Goal: Information Seeking & Learning: Learn about a topic

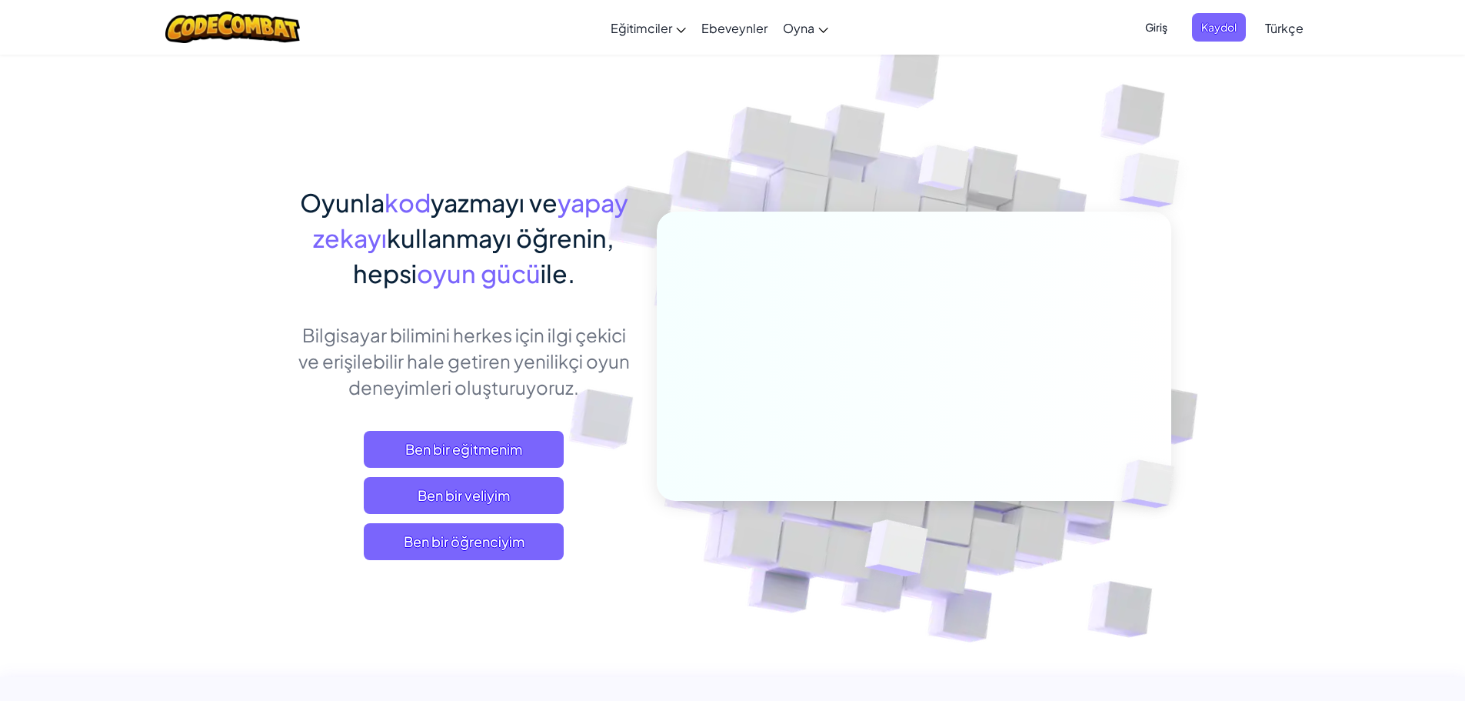
click at [489, 256] on h1 "Oyunla kod yazmayı ve yapay zekayı kullanmayı öğrenin, hepsi oyun gücü ile." at bounding box center [464, 238] width 339 height 106
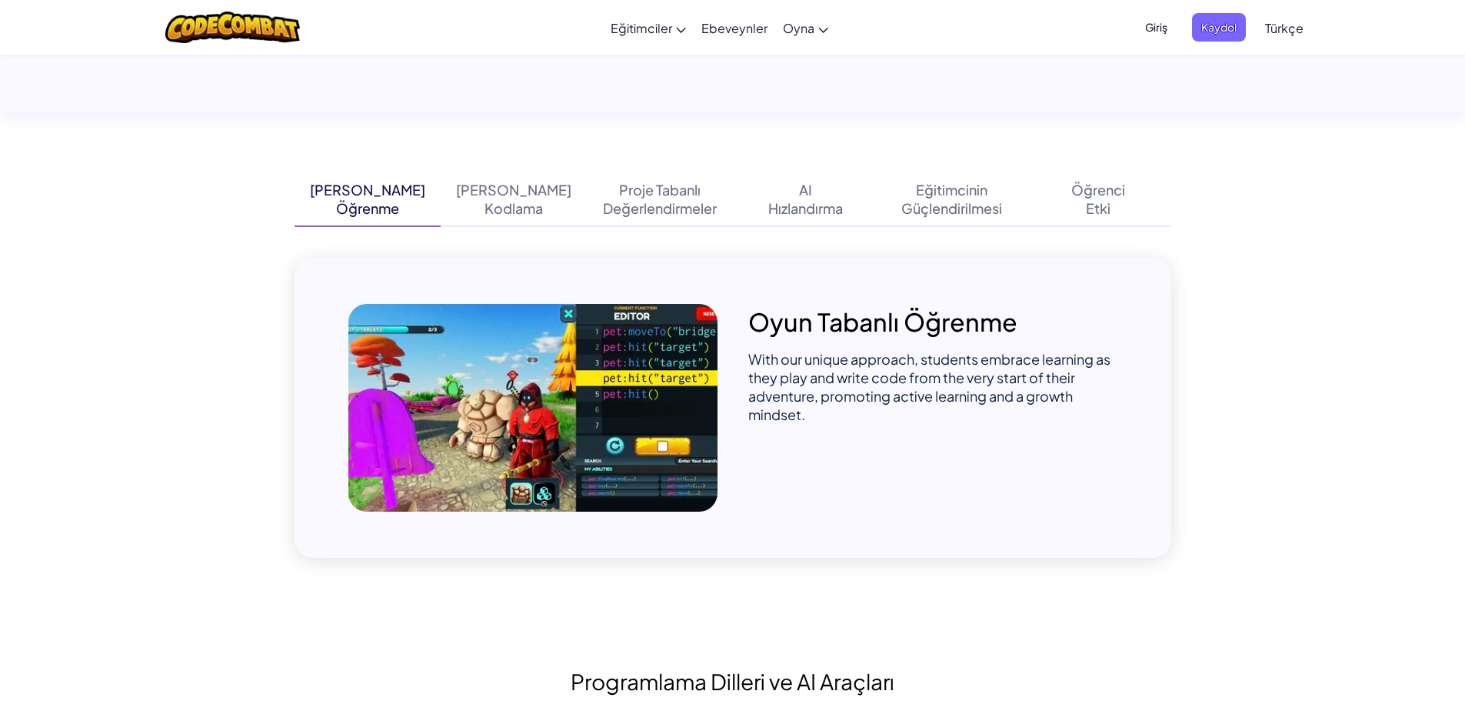
scroll to position [1000, 0]
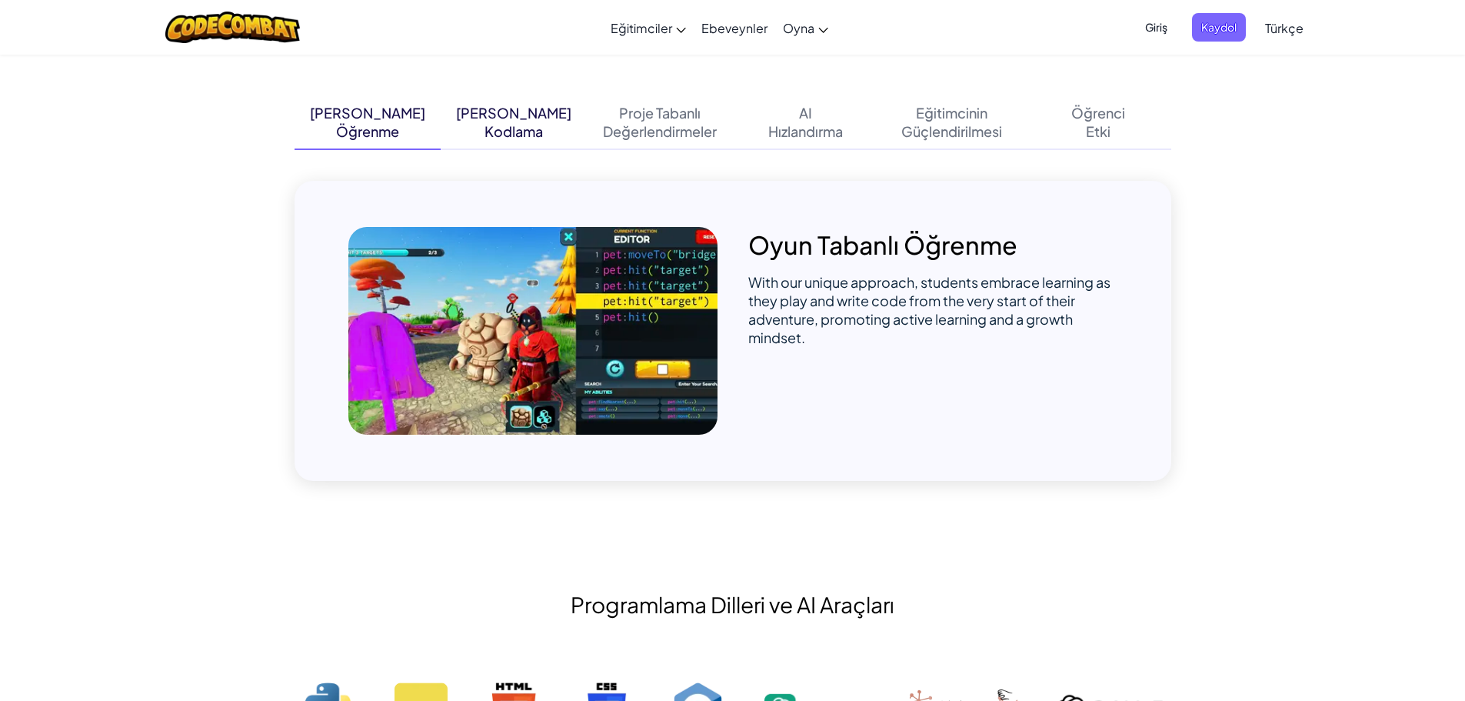
click at [537, 129] on div "Kodlama" at bounding box center [513, 131] width 58 height 18
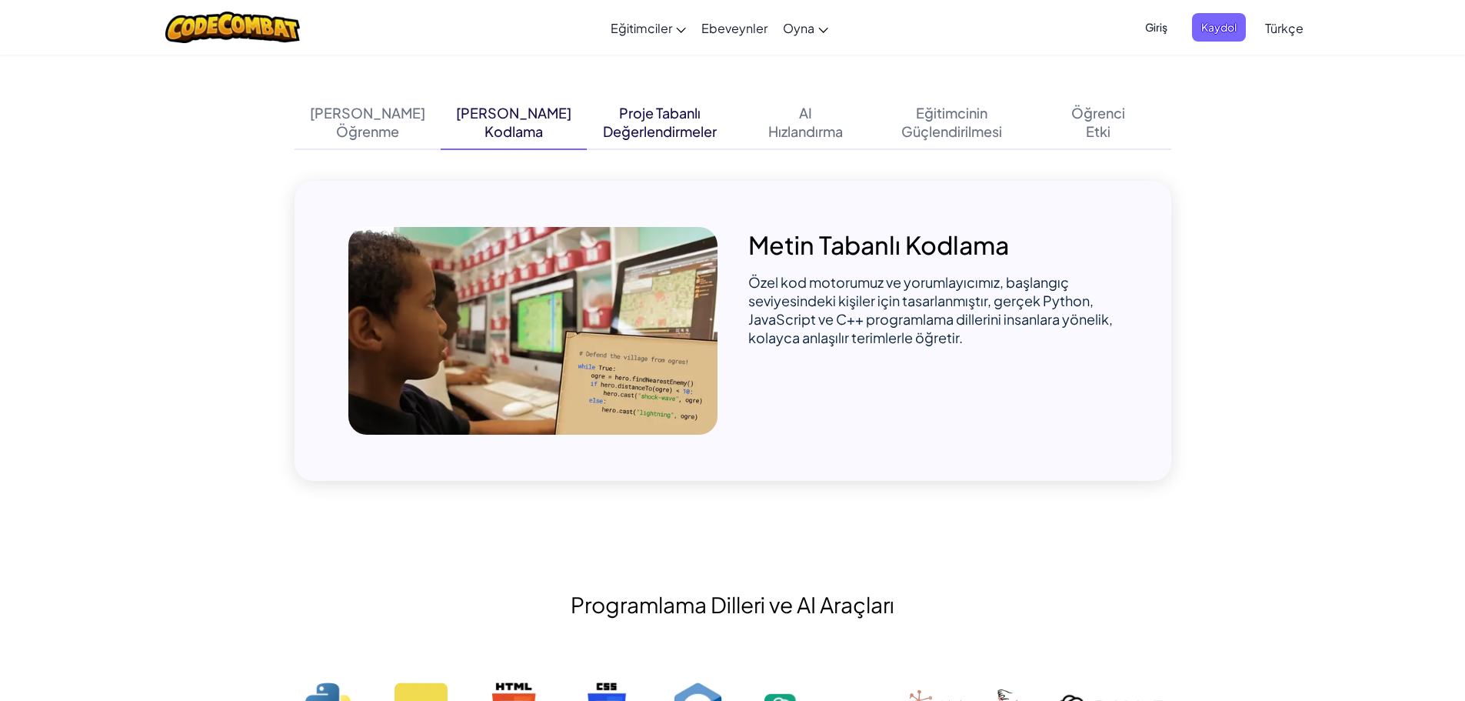
click at [631, 128] on div "Değerlendirmeler" at bounding box center [660, 131] width 114 height 18
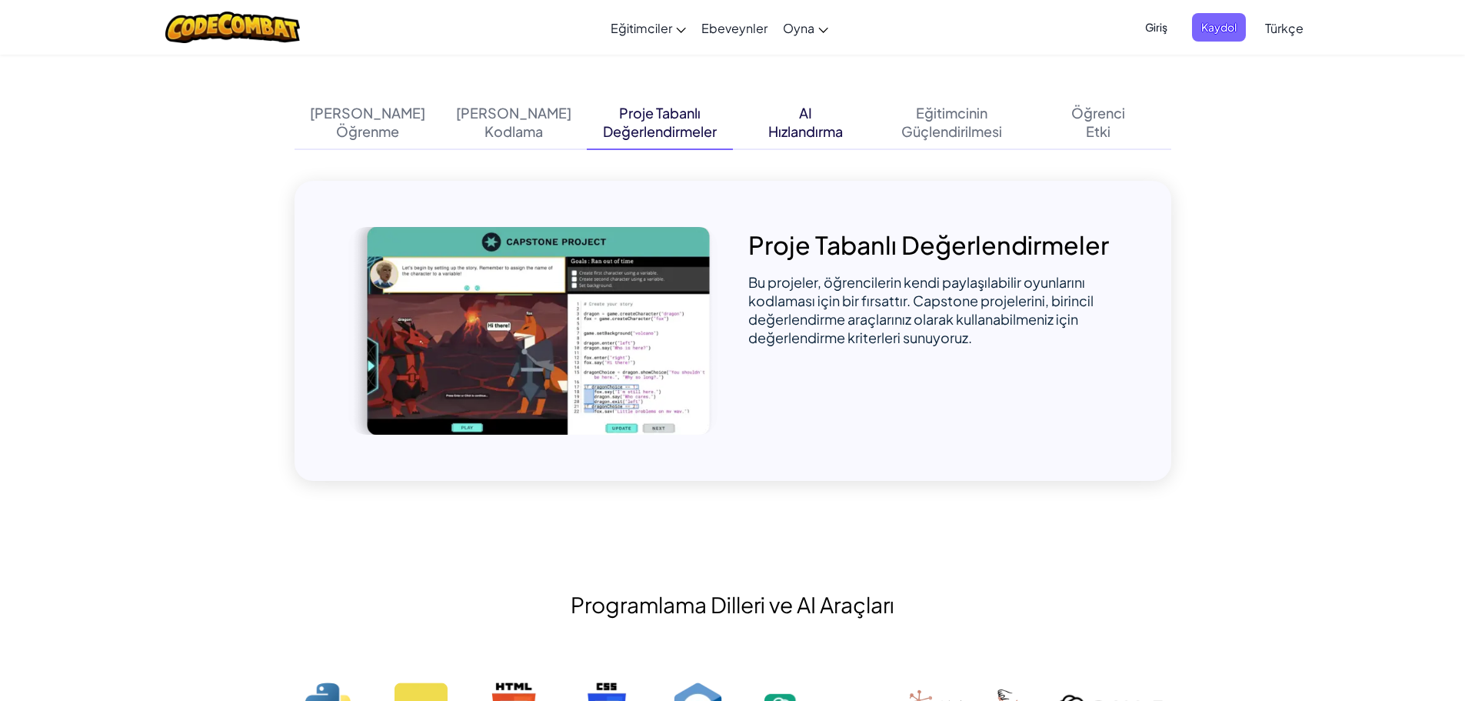
drag, startPoint x: 819, startPoint y: 131, endPoint x: 835, endPoint y: 131, distance: 16.1
click at [819, 131] on div "Hızlandırma" at bounding box center [805, 131] width 75 height 18
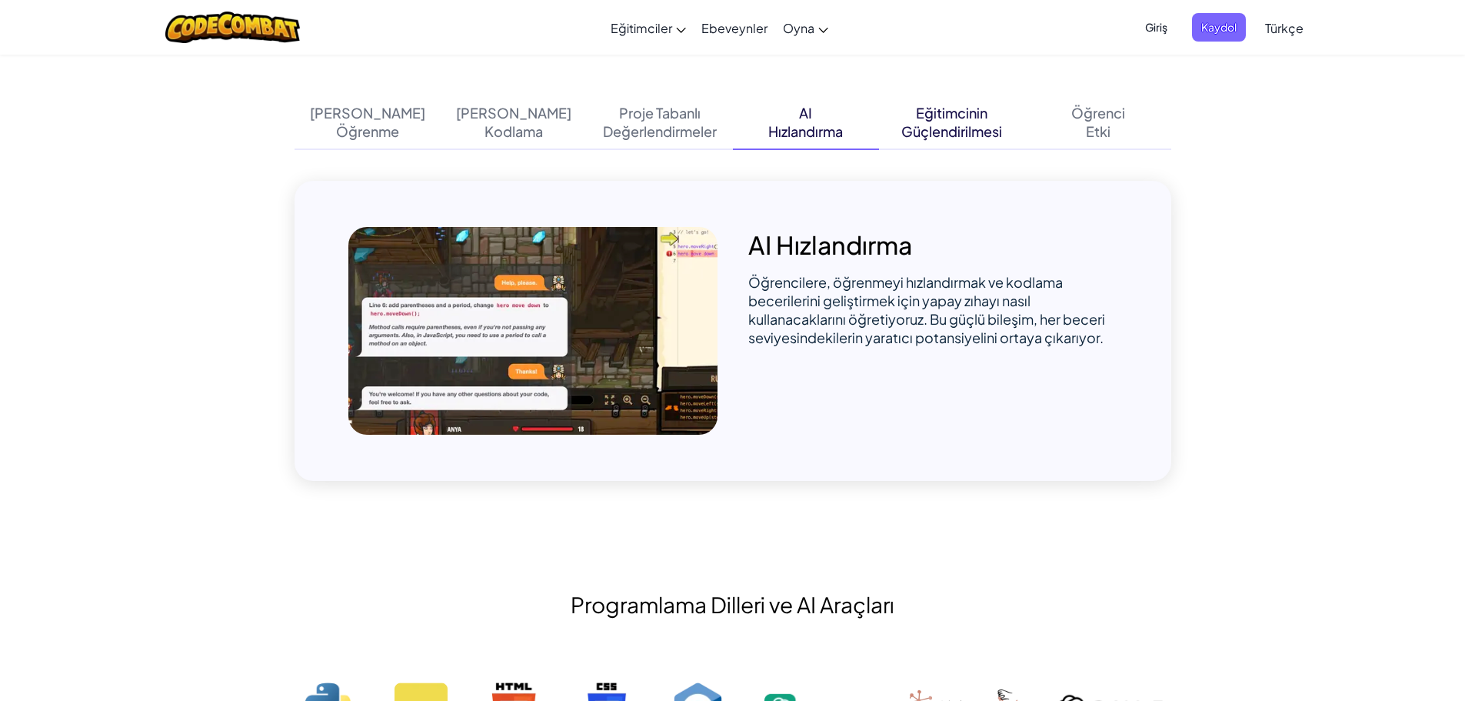
click at [984, 131] on div "Güçlendirilmesi" at bounding box center [951, 131] width 101 height 18
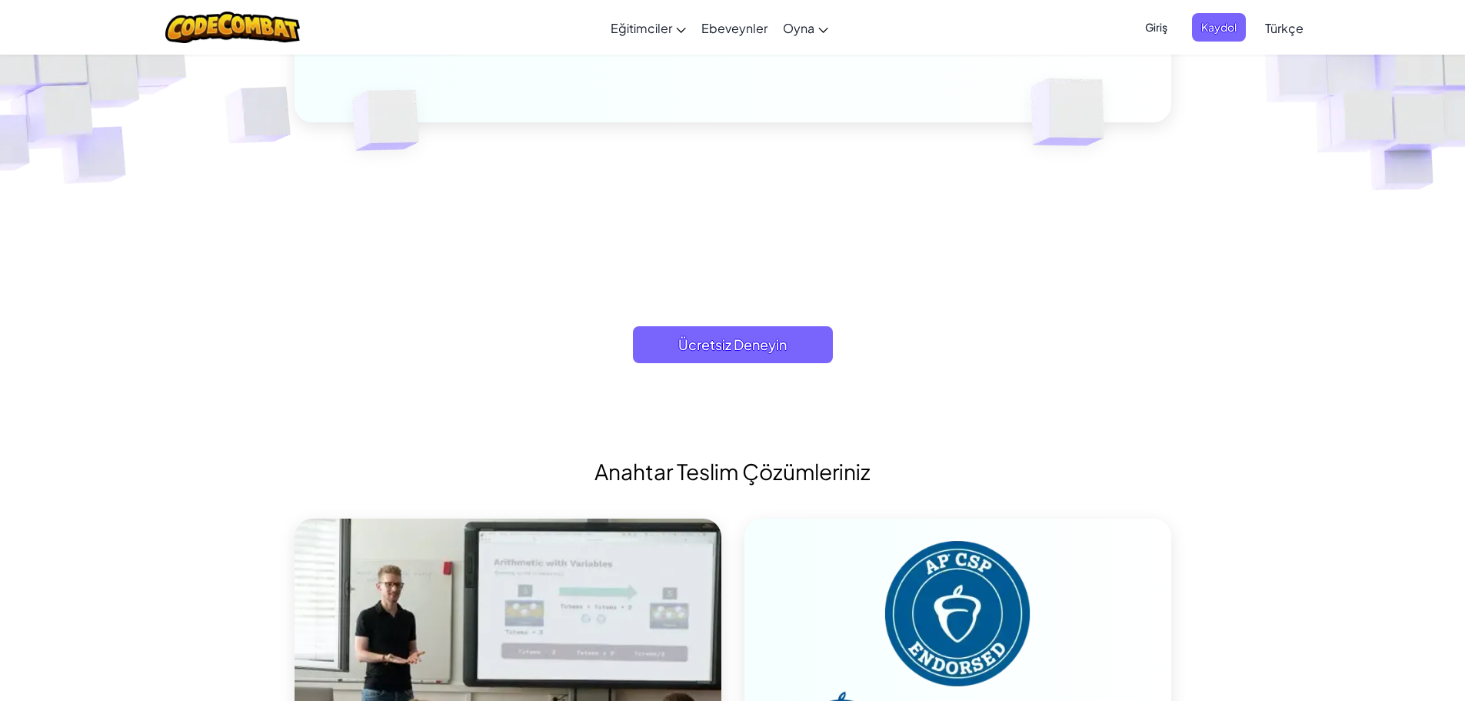
scroll to position [4460, 0]
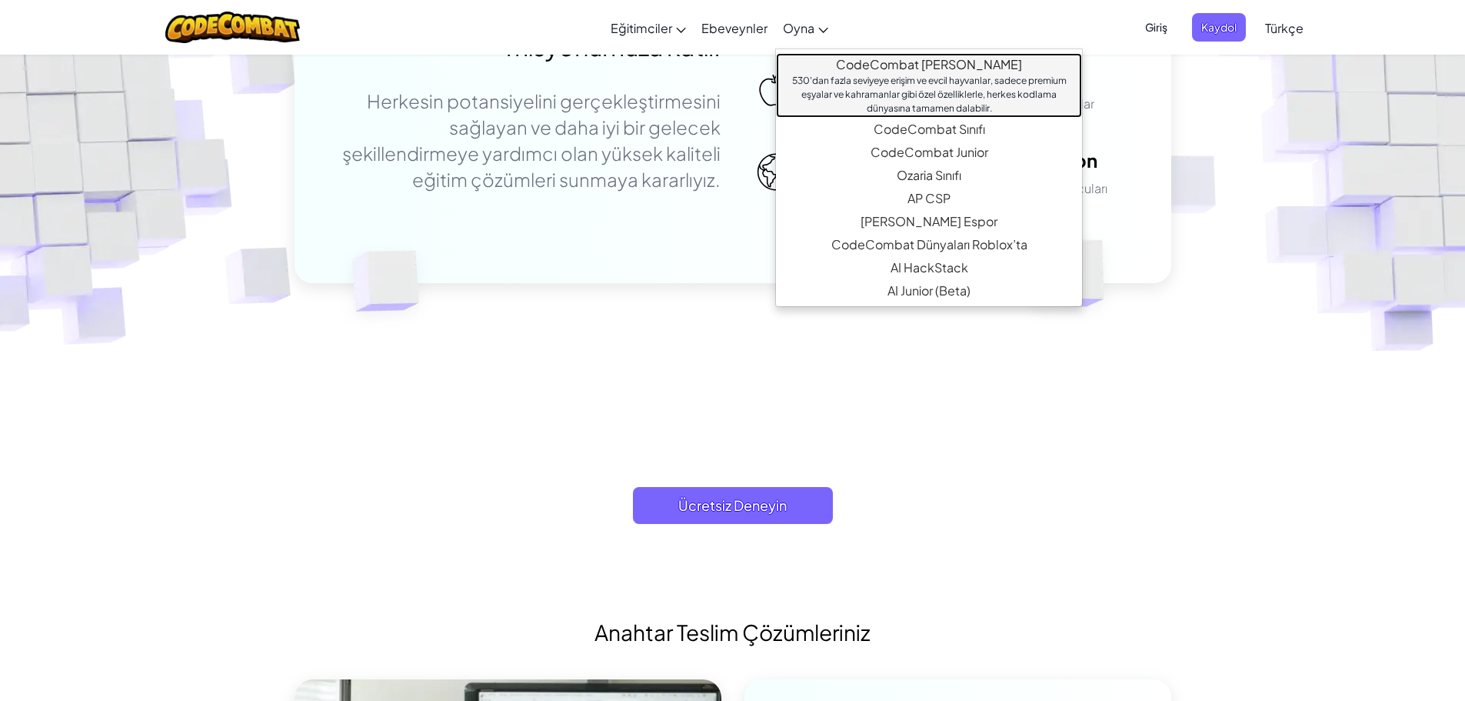
click at [860, 62] on link "CodeCombat [PERSON_NAME] 530'dan fazla seviyeye erişim ve evcil hayvanlar, sade…" at bounding box center [929, 85] width 306 height 65
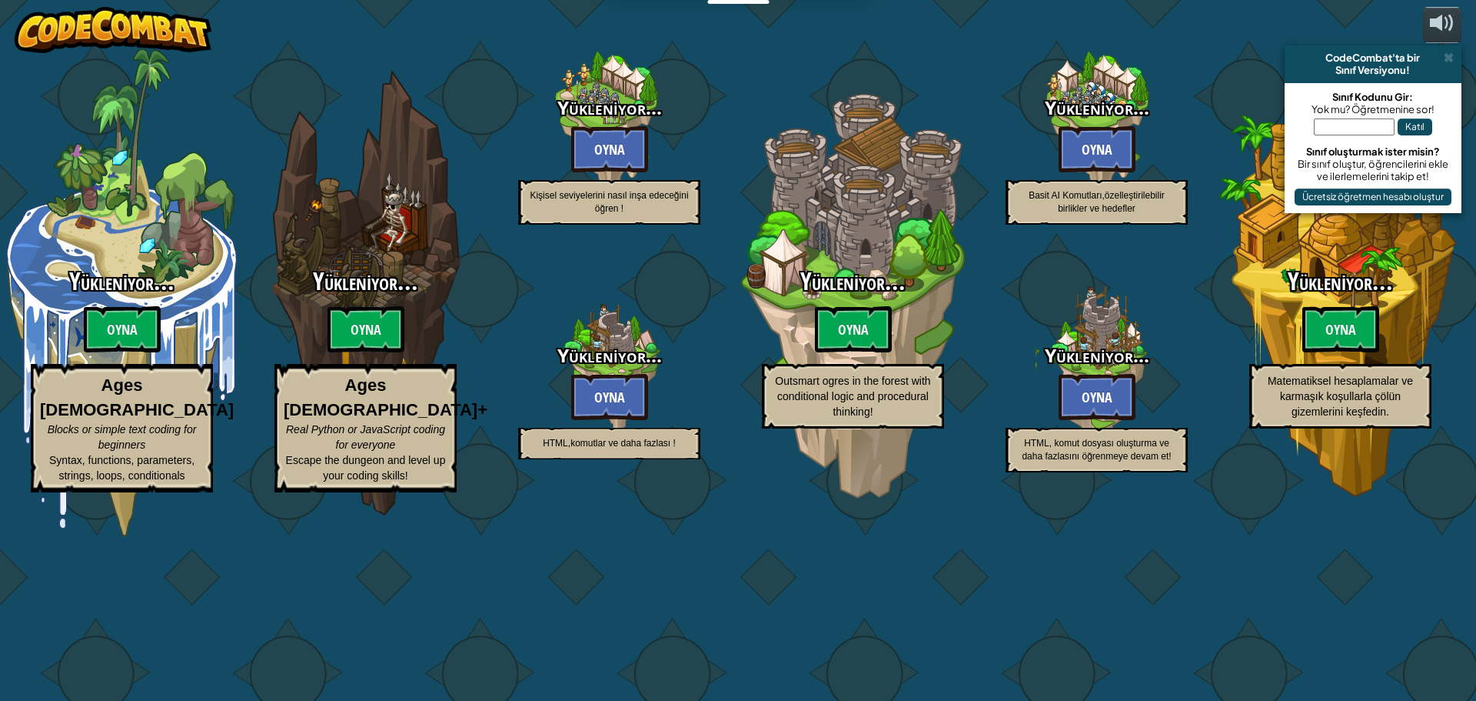
select select "tr"
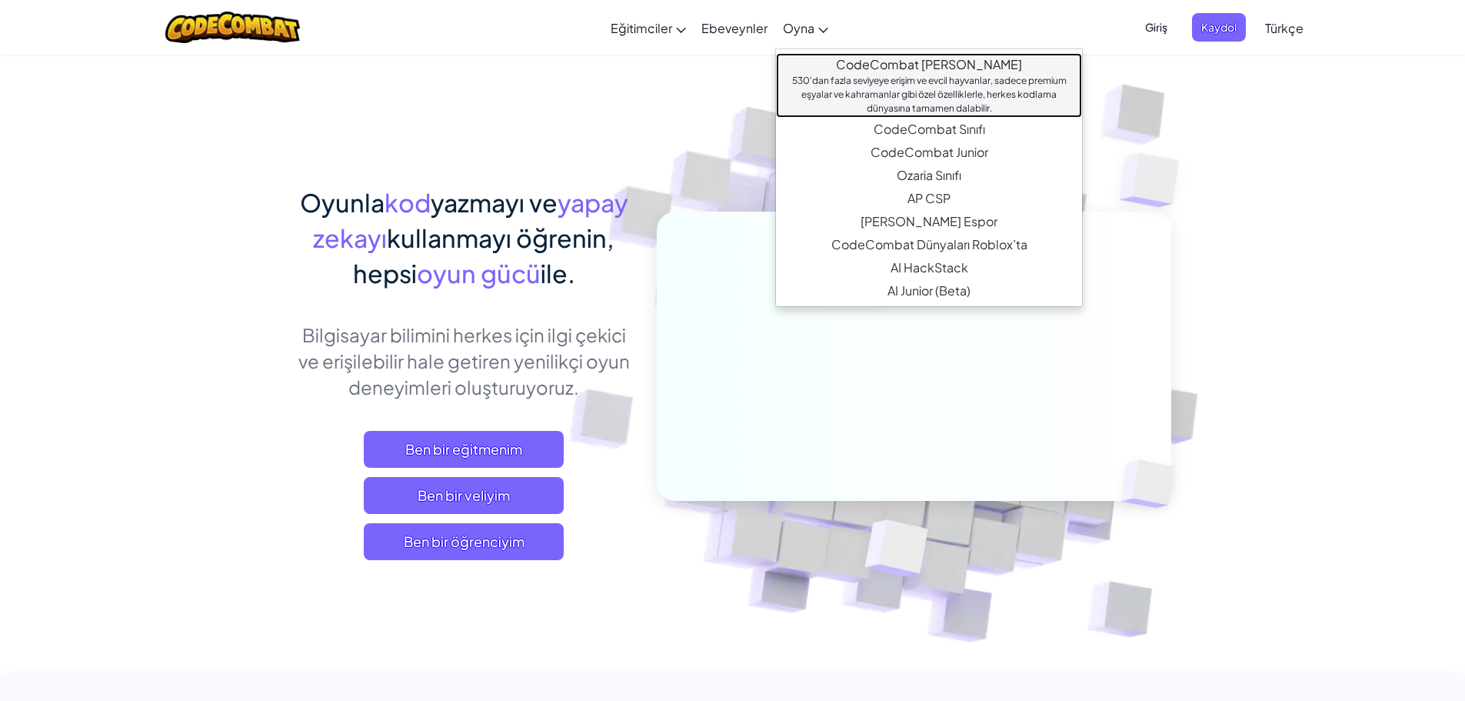
click at [840, 60] on link "CodeCombat [PERSON_NAME] 530'dan fazla seviyeye erişim ve evcil hayvanlar, sade…" at bounding box center [929, 85] width 306 height 65
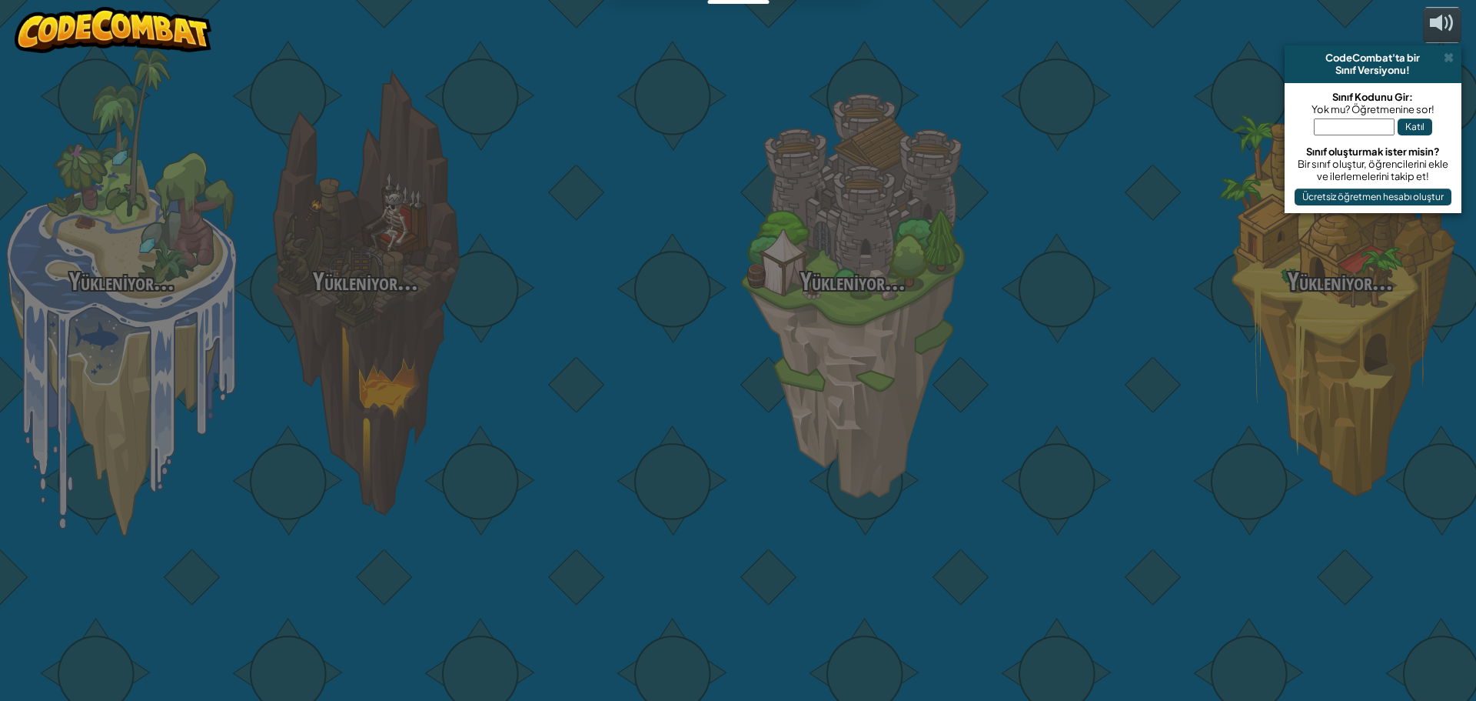
select select "tr"
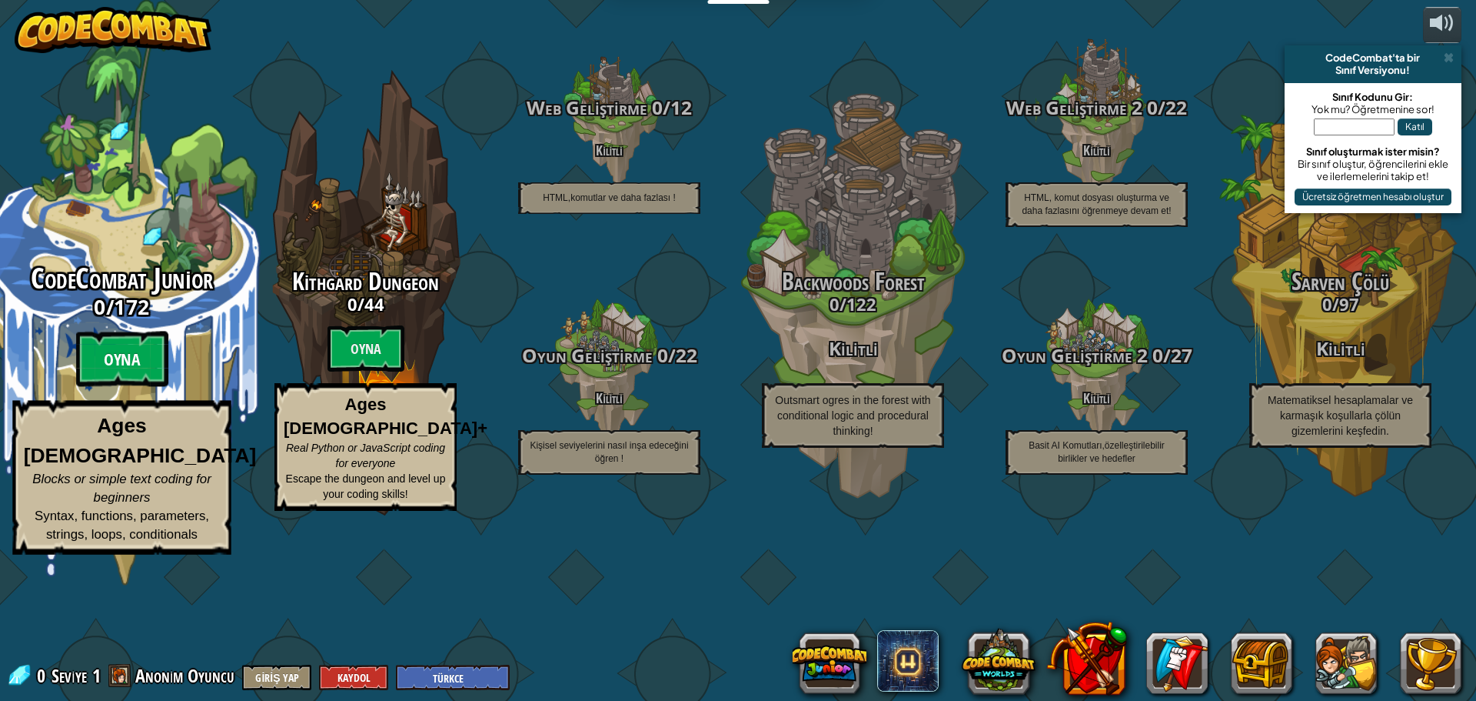
click at [117, 387] on btn "Oyna" at bounding box center [122, 358] width 92 height 55
select select "tr"
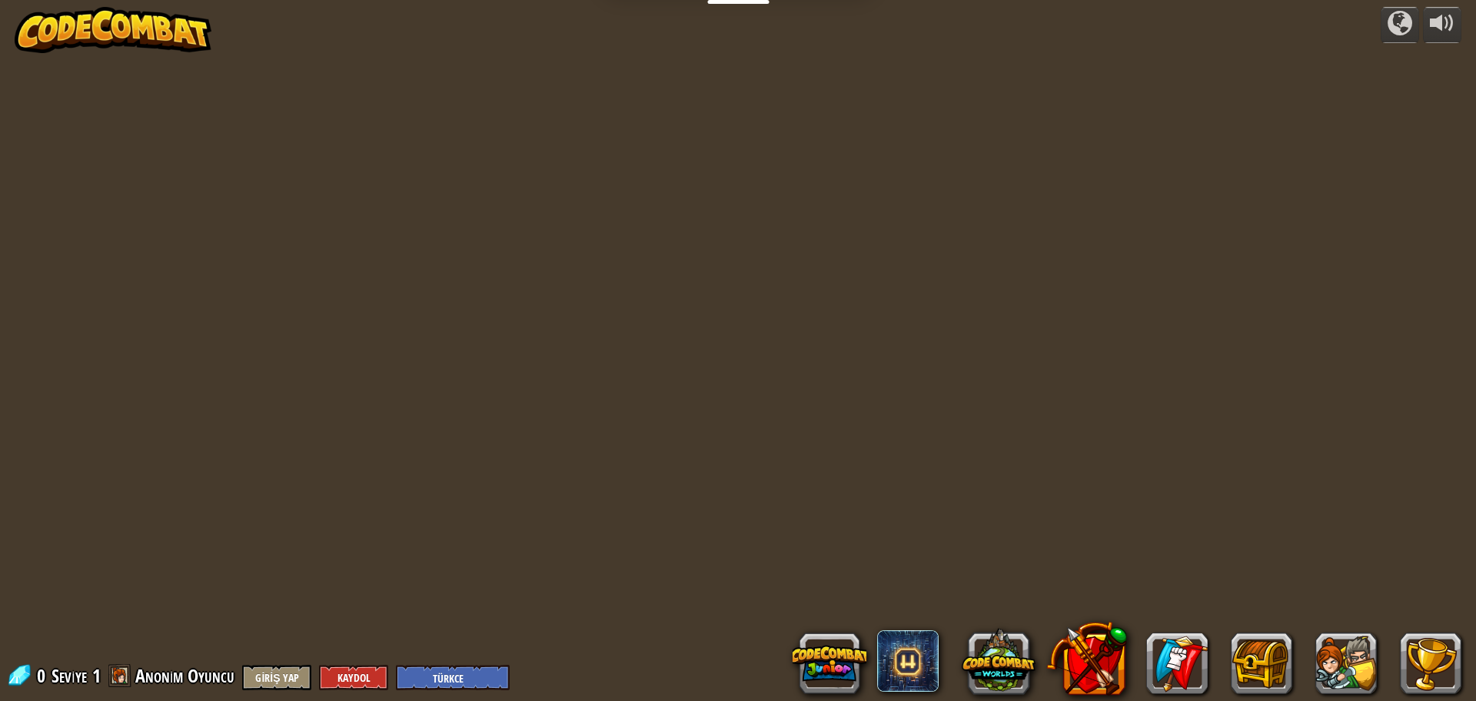
select select "tr"
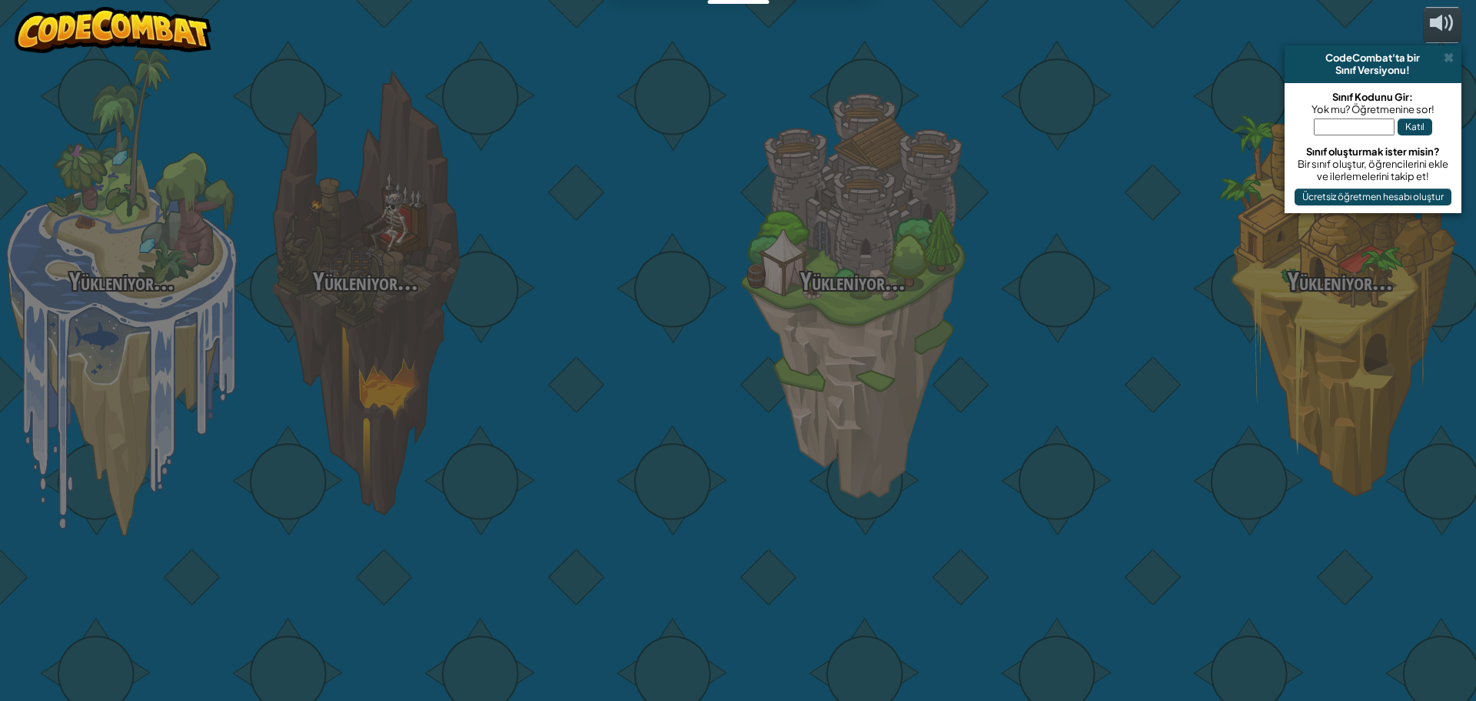
select select "tr"
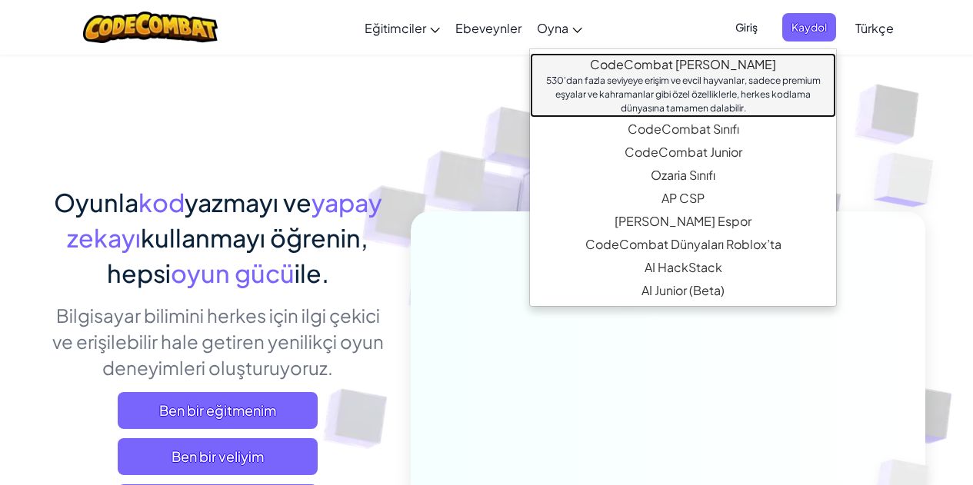
click at [619, 60] on link "CodeCombat [PERSON_NAME] 530'dan fazla seviyeye erişim ve evcil hayvanlar, sade…" at bounding box center [683, 85] width 306 height 65
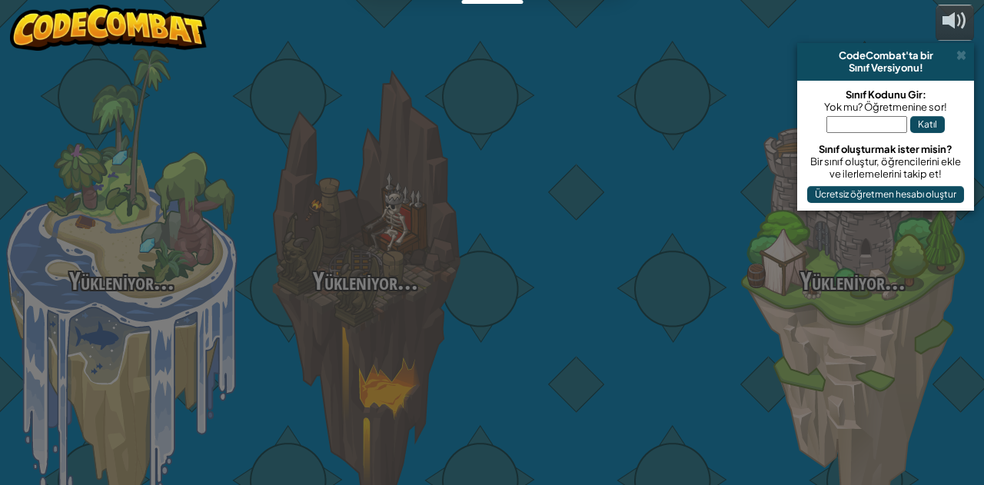
select select "tr"
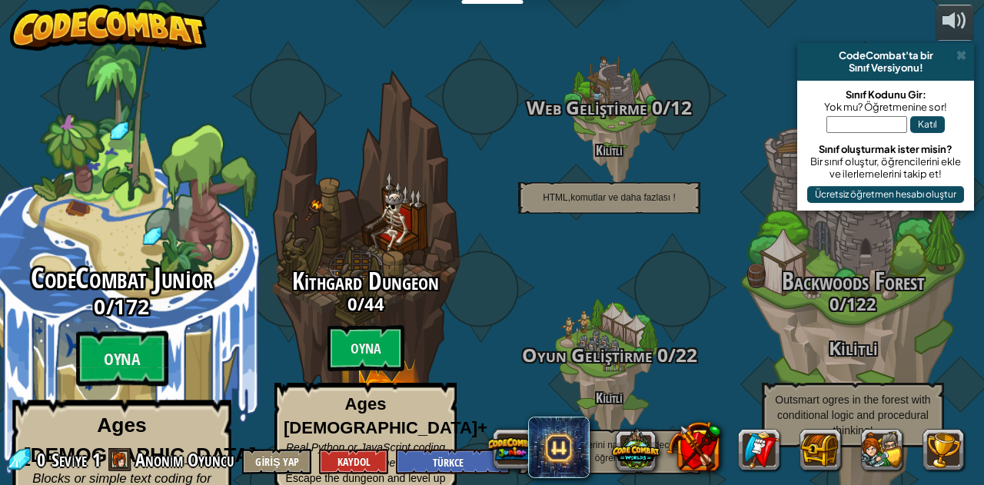
click at [136, 261] on span "CodeCombat Junior" at bounding box center [122, 278] width 183 height 40
select select "tr"
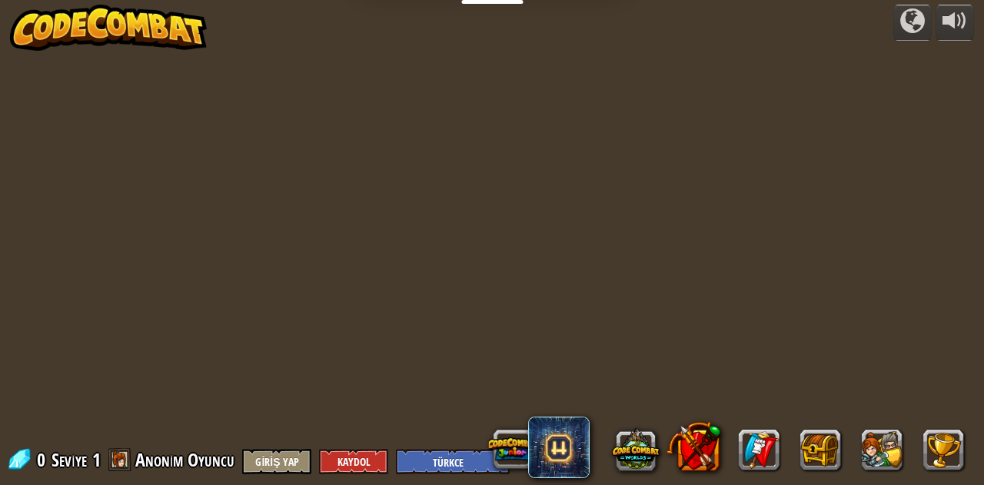
select select "tr"
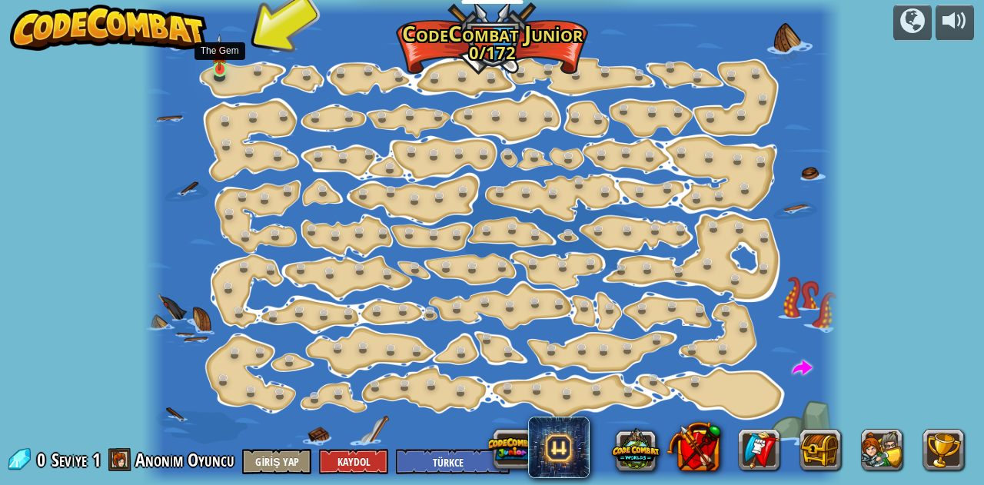
click at [221, 68] on img at bounding box center [219, 52] width 16 height 37
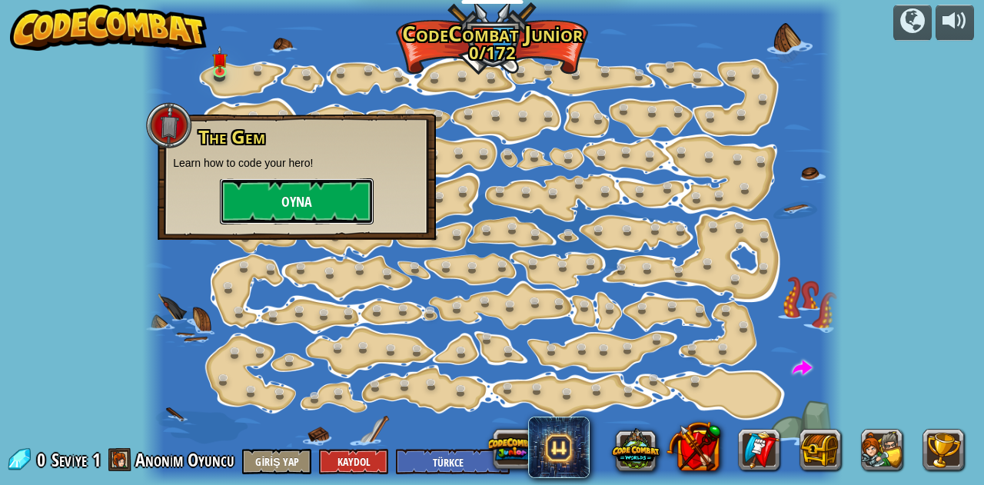
click at [255, 188] on button "Oyna" at bounding box center [297, 201] width 154 height 46
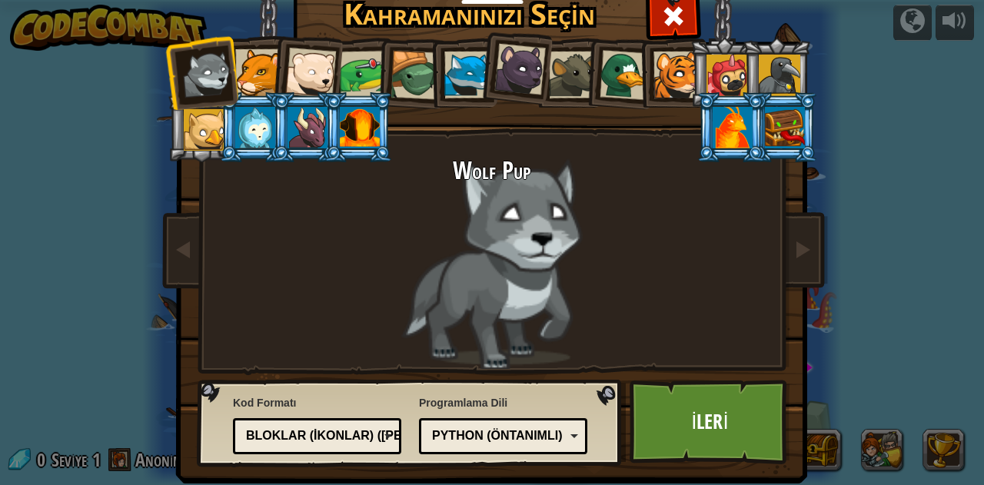
click at [363, 62] on div at bounding box center [364, 75] width 48 height 48
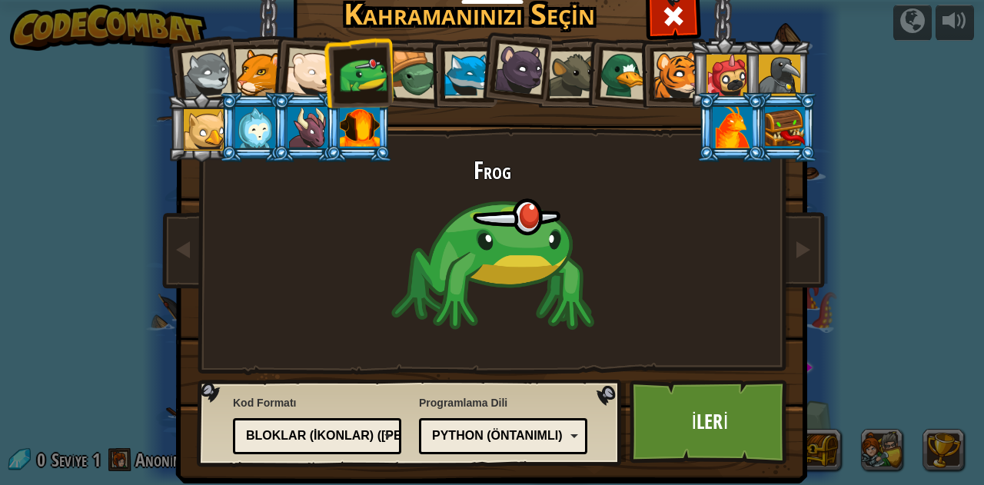
click at [400, 68] on div at bounding box center [415, 75] width 49 height 49
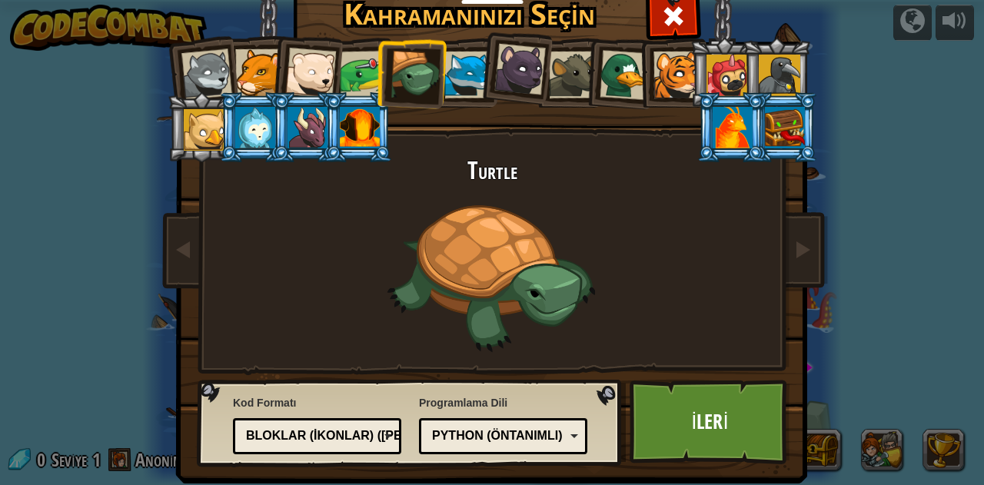
click at [463, 85] on div at bounding box center [467, 75] width 47 height 47
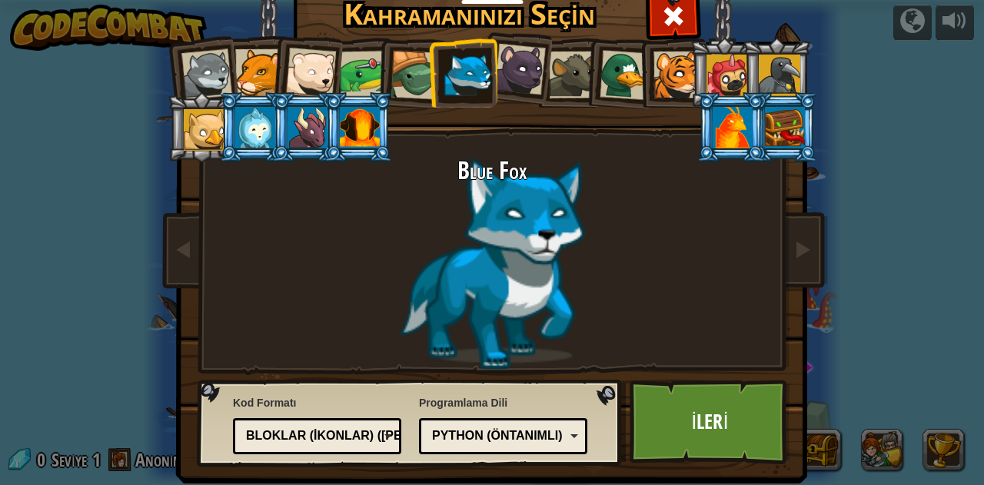
click at [329, 131] on li at bounding box center [358, 127] width 69 height 70
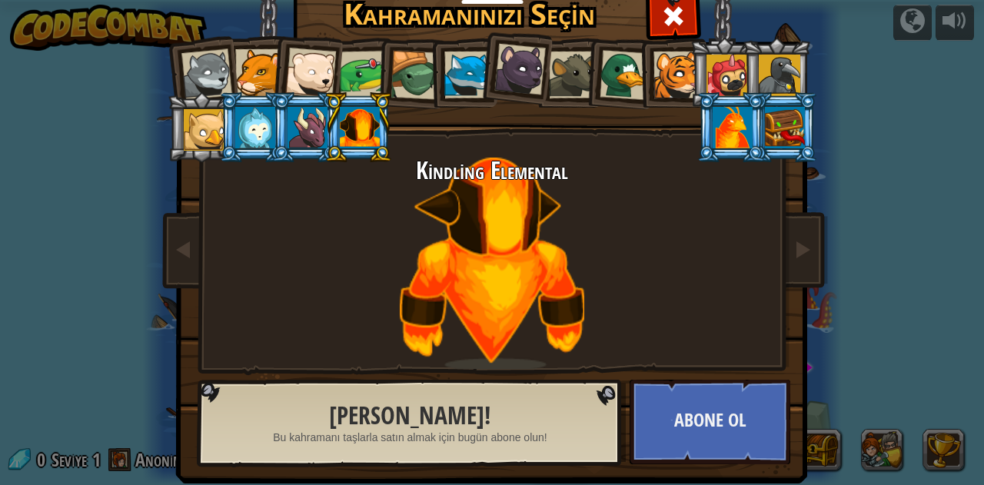
click at [457, 79] on div at bounding box center [467, 75] width 47 height 47
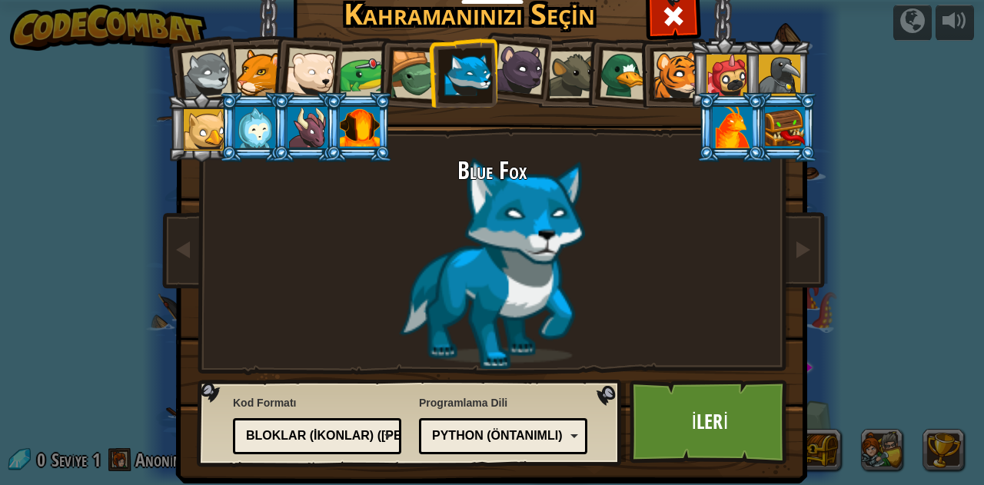
click at [498, 438] on div "Python (Öntanımlı)" at bounding box center [498, 437] width 133 height 18
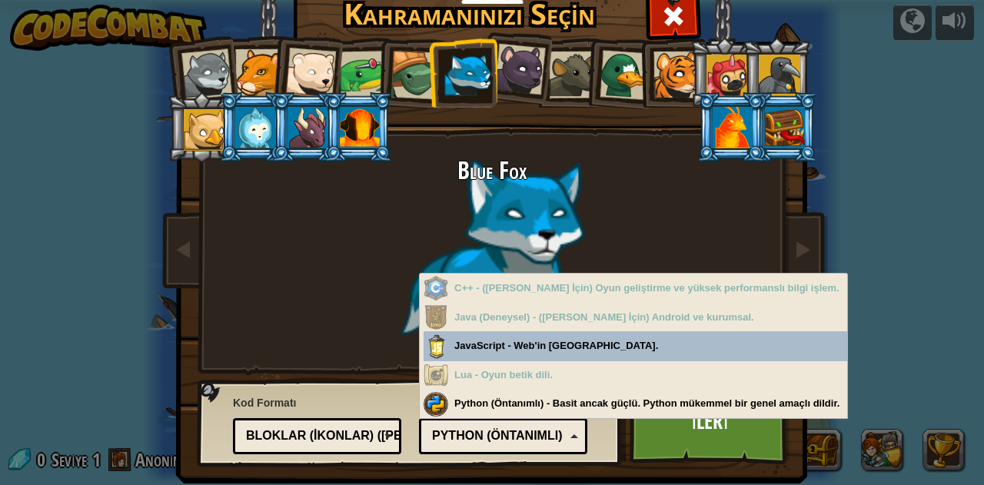
click at [498, 438] on div "Python (Öntanımlı)" at bounding box center [498, 437] width 133 height 18
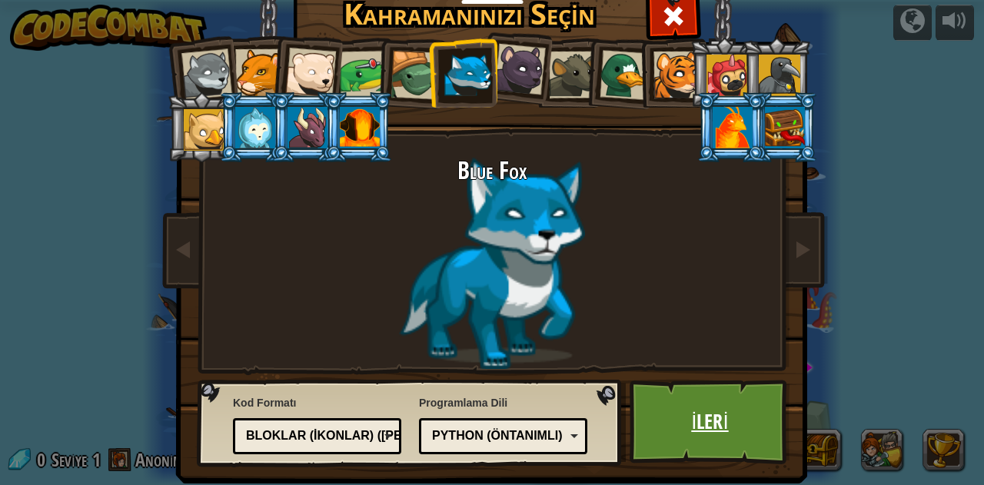
click at [677, 424] on link "İleri" at bounding box center [710, 422] width 161 height 85
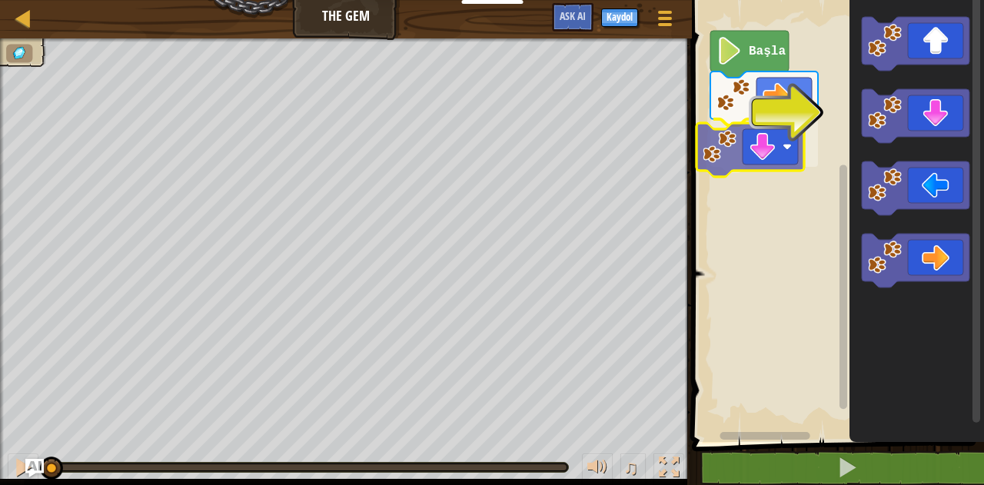
click at [724, 163] on div "Başla" at bounding box center [835, 217] width 297 height 450
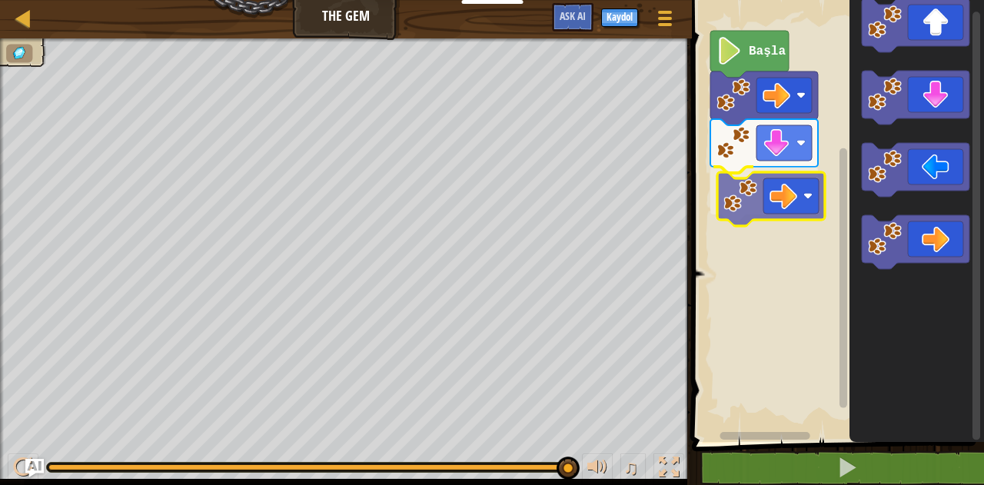
click at [772, 208] on div "Başla" at bounding box center [835, 217] width 297 height 450
